Goal: Check status: Check status

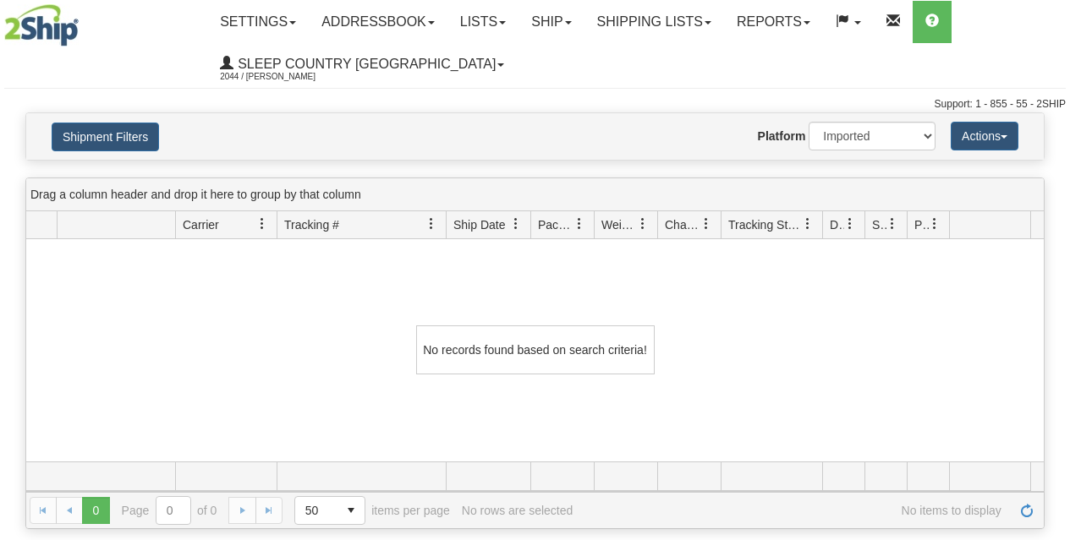
select select "1"
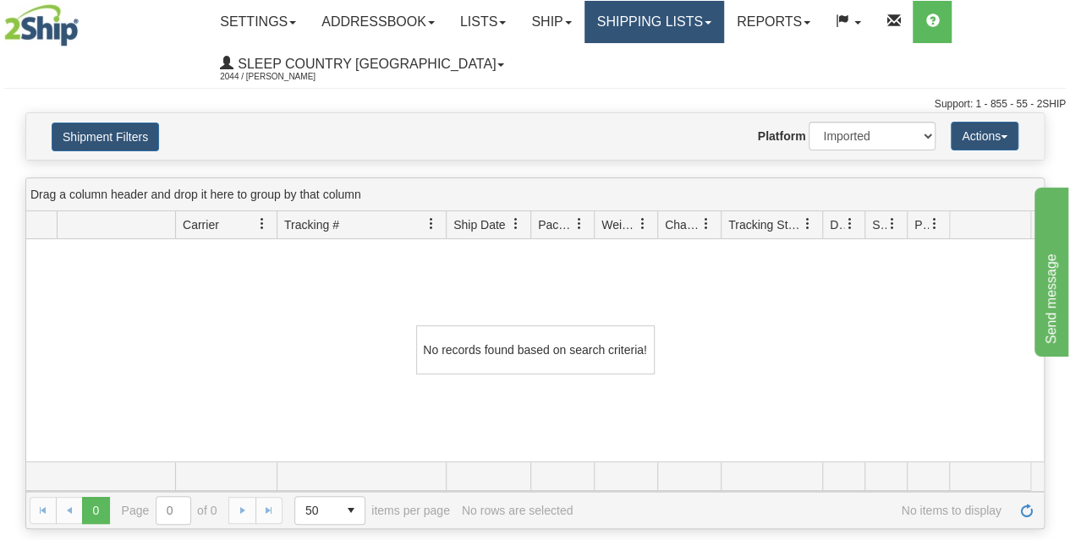
click at [678, 26] on link "Shipping lists" at bounding box center [654, 22] width 140 height 42
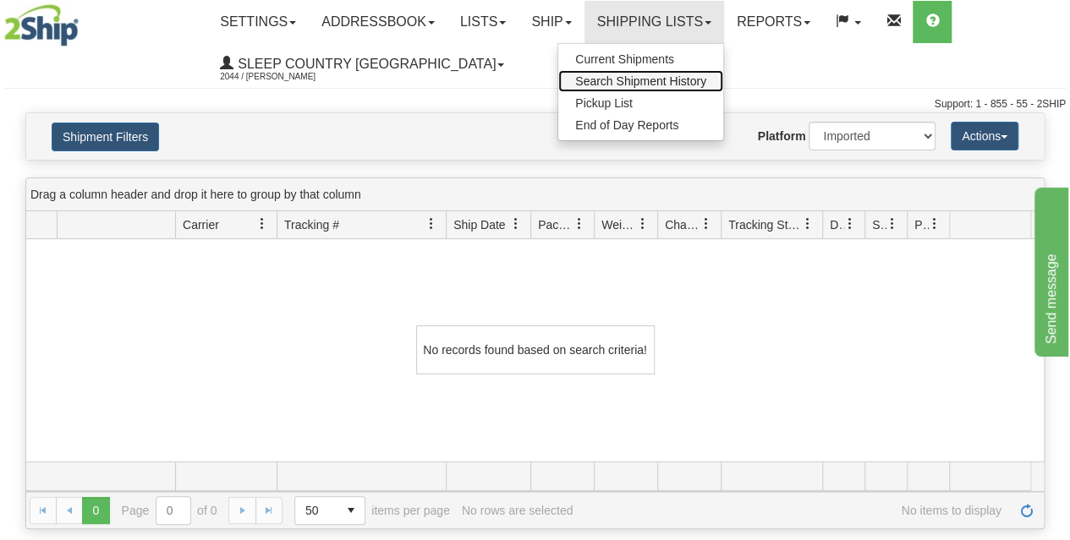
click at [633, 82] on span "Search Shipment History" at bounding box center [640, 81] width 131 height 14
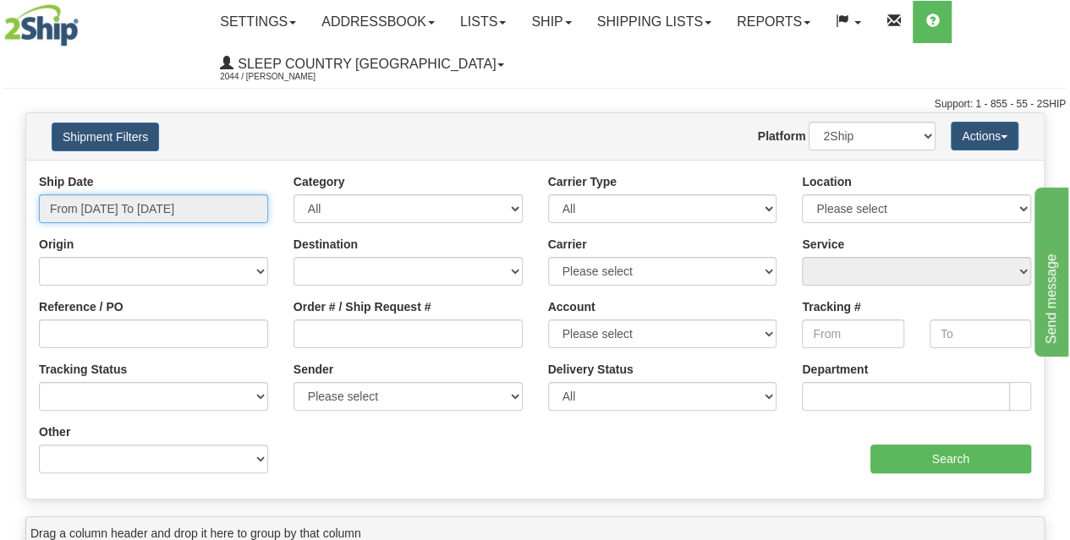
click at [125, 213] on input "From 10/13/2025 To 10/14/2025" at bounding box center [153, 208] width 229 height 29
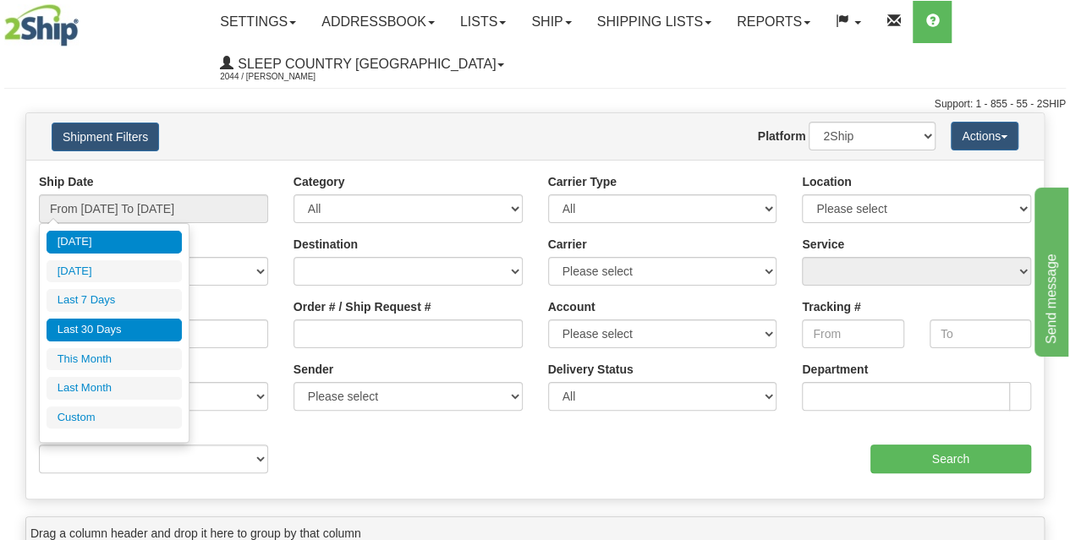
click at [116, 330] on li "Last 30 Days" at bounding box center [114, 330] width 135 height 23
type input "From [DATE] To [DATE]"
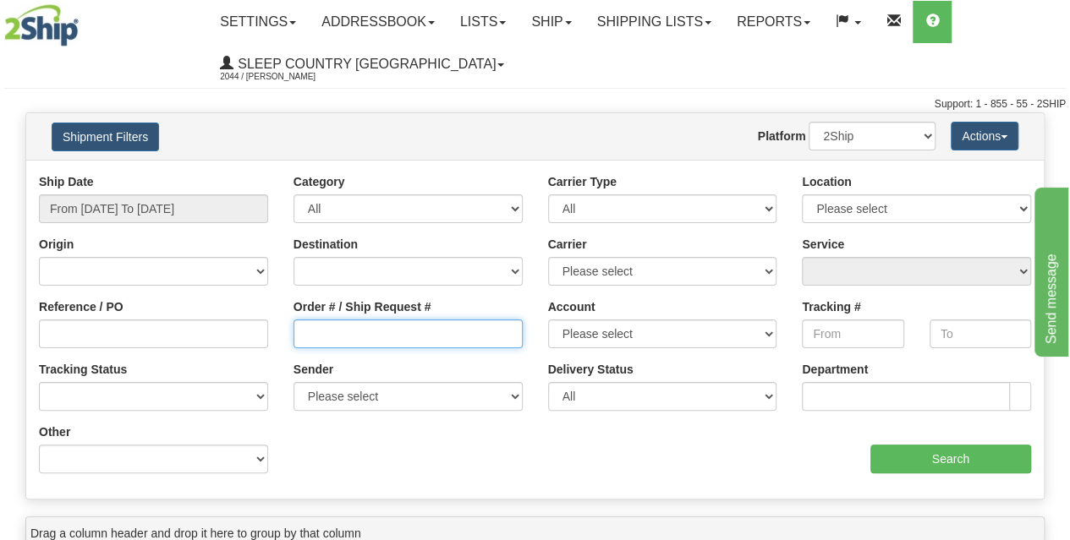
click at [316, 337] on input "Order # / Ship Request #" at bounding box center [407, 334] width 229 height 29
paste input "9000I169898"
type input "9000I169898"
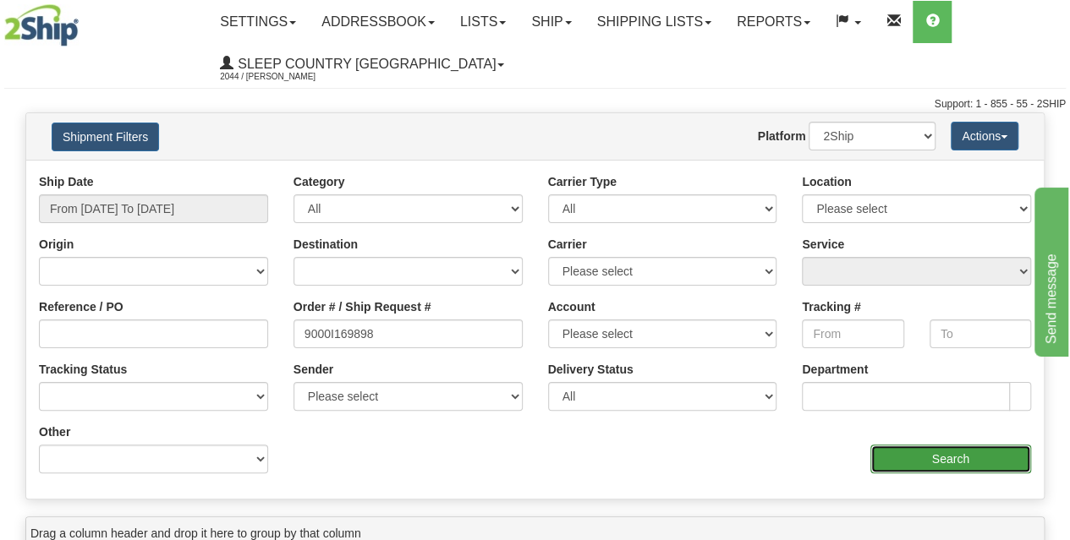
click at [912, 461] on input "Search" at bounding box center [951, 459] width 162 height 29
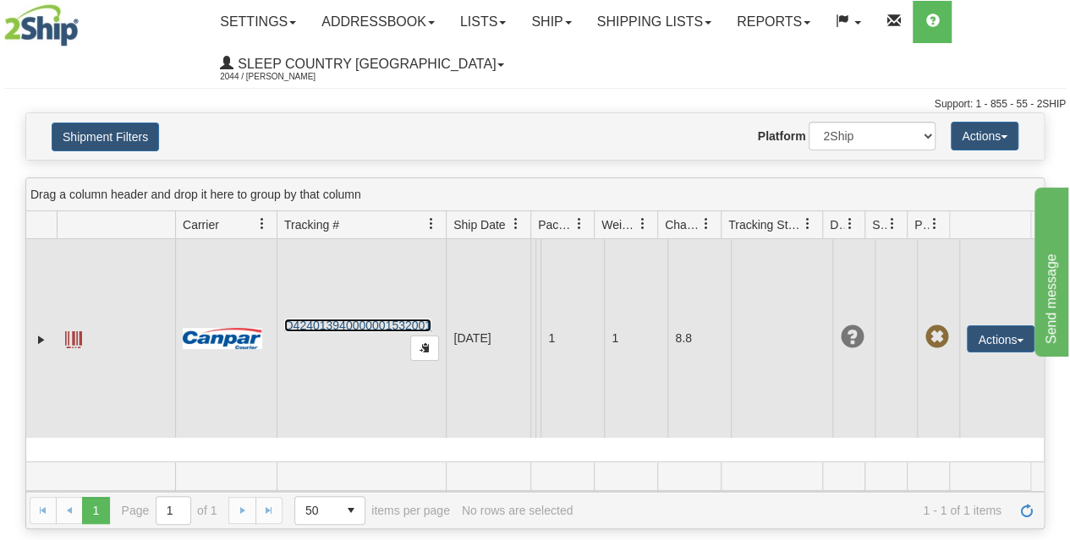
click at [370, 319] on link "D424013940000001532001" at bounding box center [357, 326] width 147 height 14
